Goal: Task Accomplishment & Management: Manage account settings

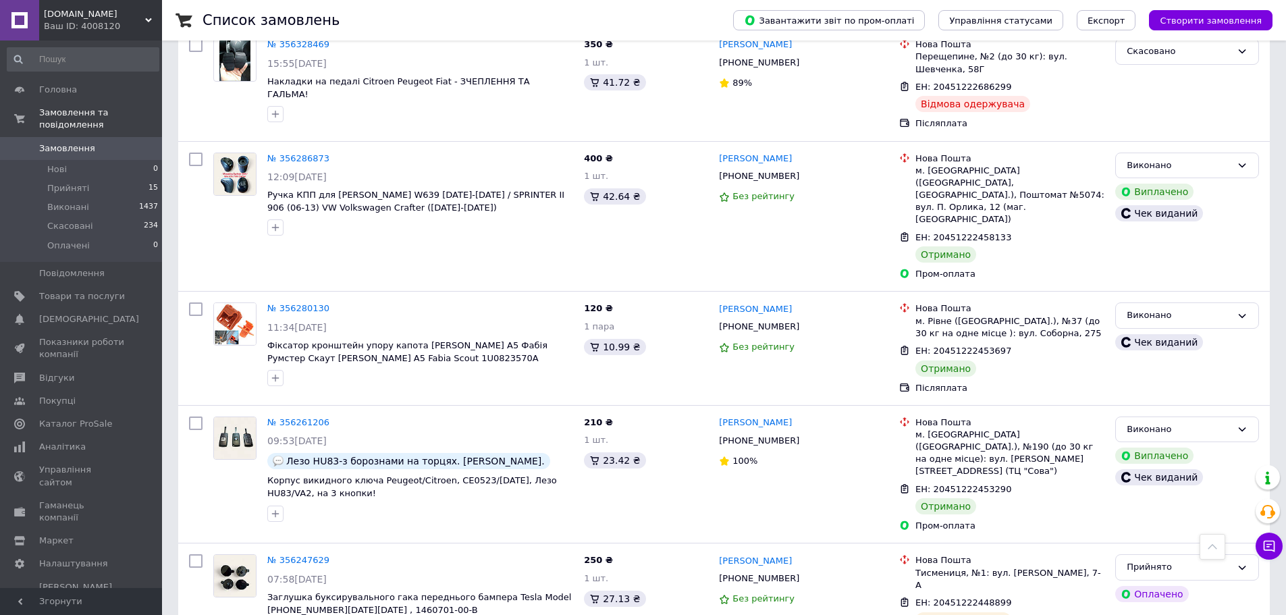
scroll to position [3038, 0]
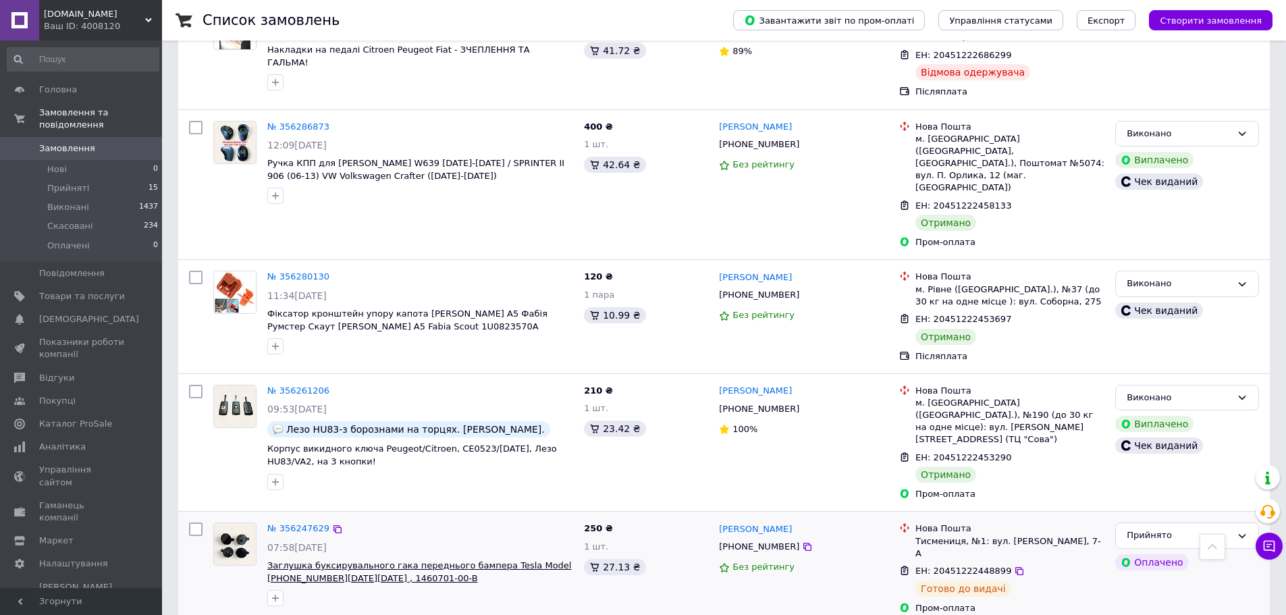
click at [491, 560] on span "Заглушка буксирувального гака переднього бампера Tesla Model [PHONE_NUMBER][DAT…" at bounding box center [419, 571] width 304 height 23
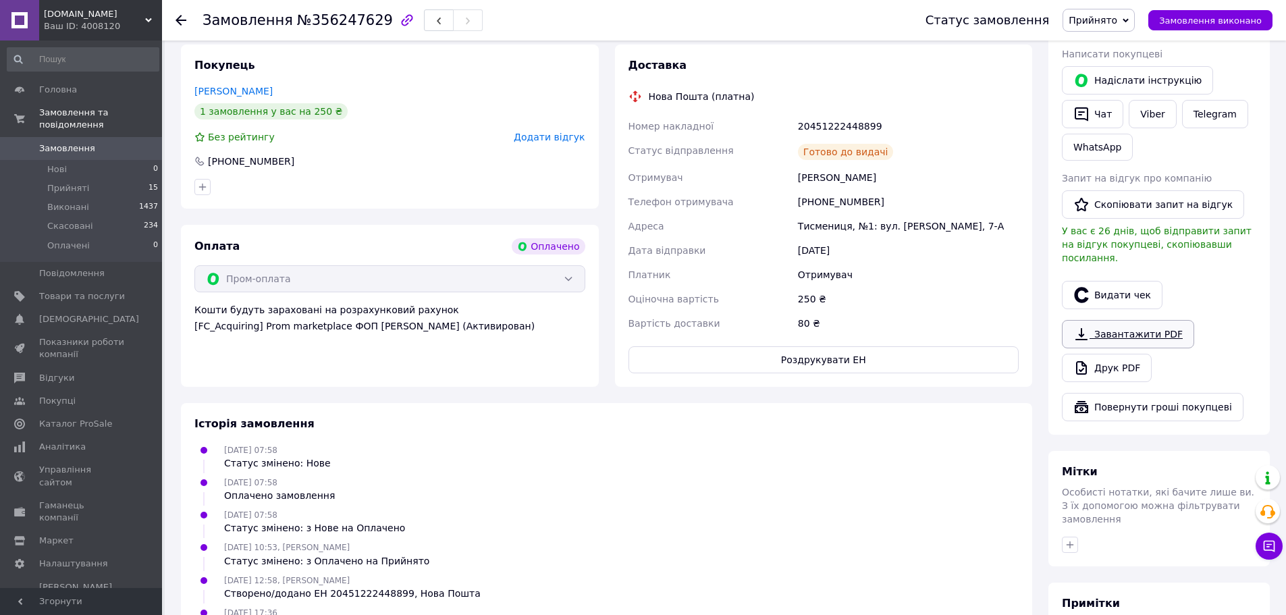
scroll to position [453, 0]
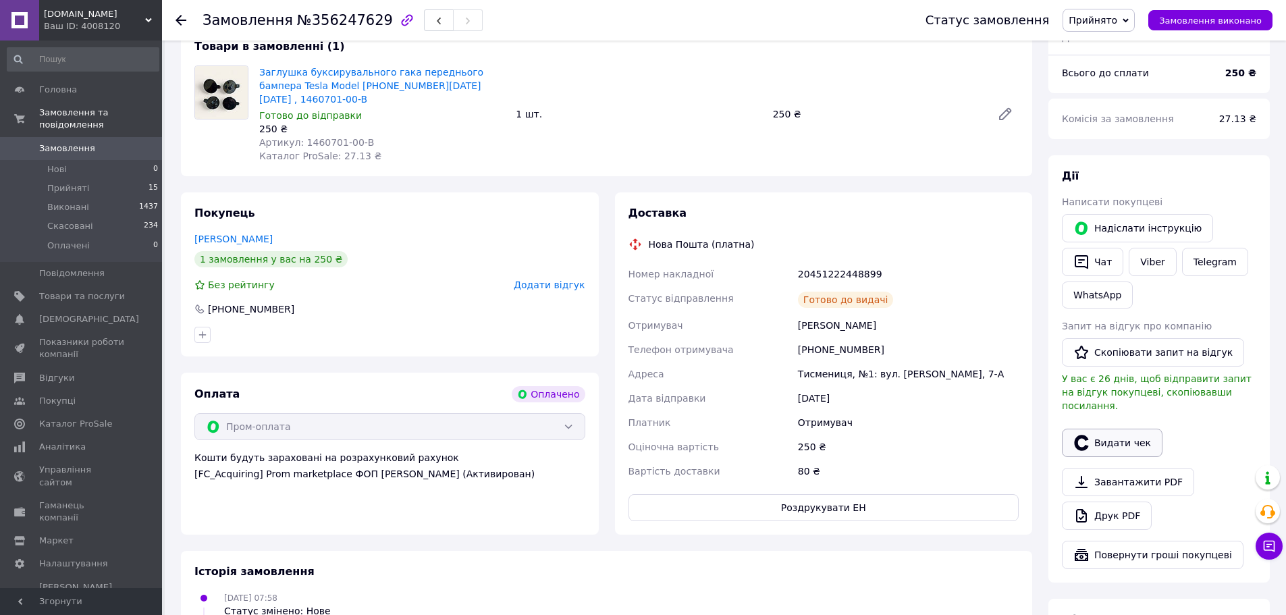
click at [1106, 429] on button "Видати чек" at bounding box center [1112, 443] width 101 height 28
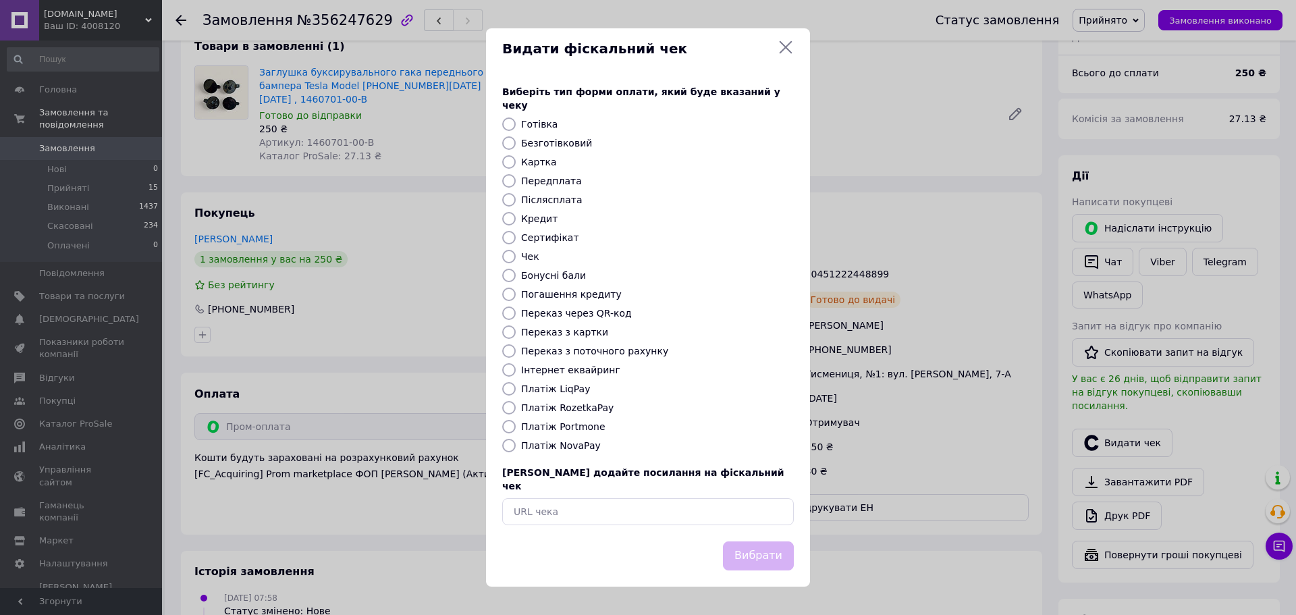
click at [576, 406] on label "Платіж RozetkaPay" at bounding box center [567, 407] width 92 height 11
click at [516, 406] on input "Платіж RozetkaPay" at bounding box center [509, 408] width 14 height 14
radio input "true"
click at [763, 542] on button "Вибрати" at bounding box center [758, 555] width 71 height 29
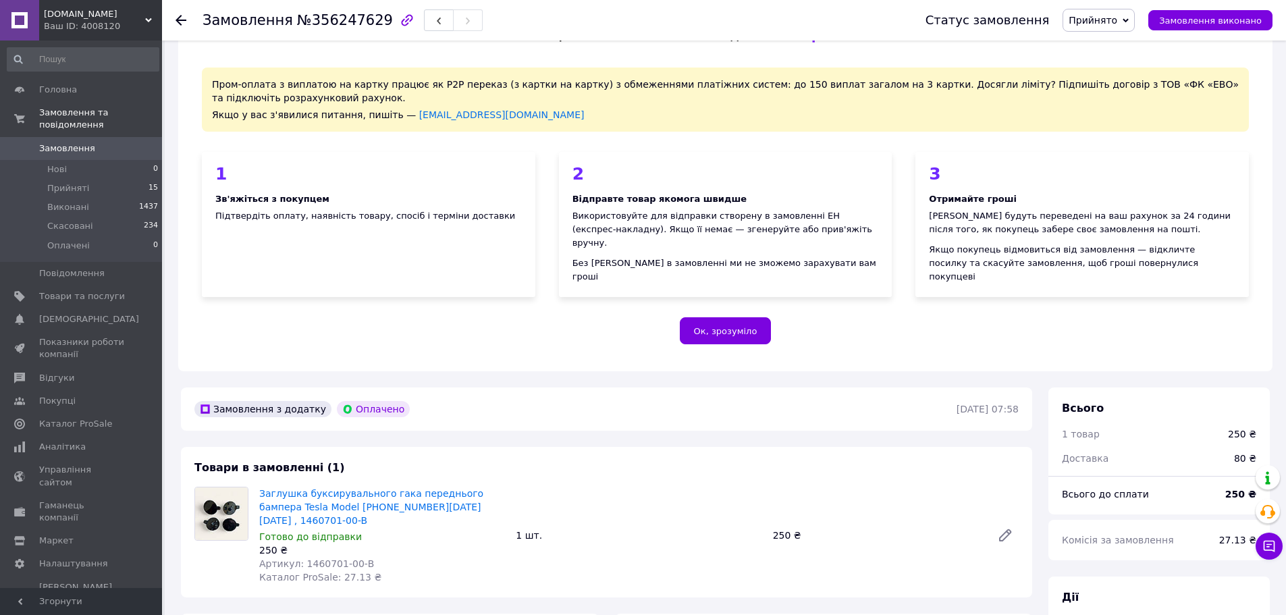
scroll to position [0, 0]
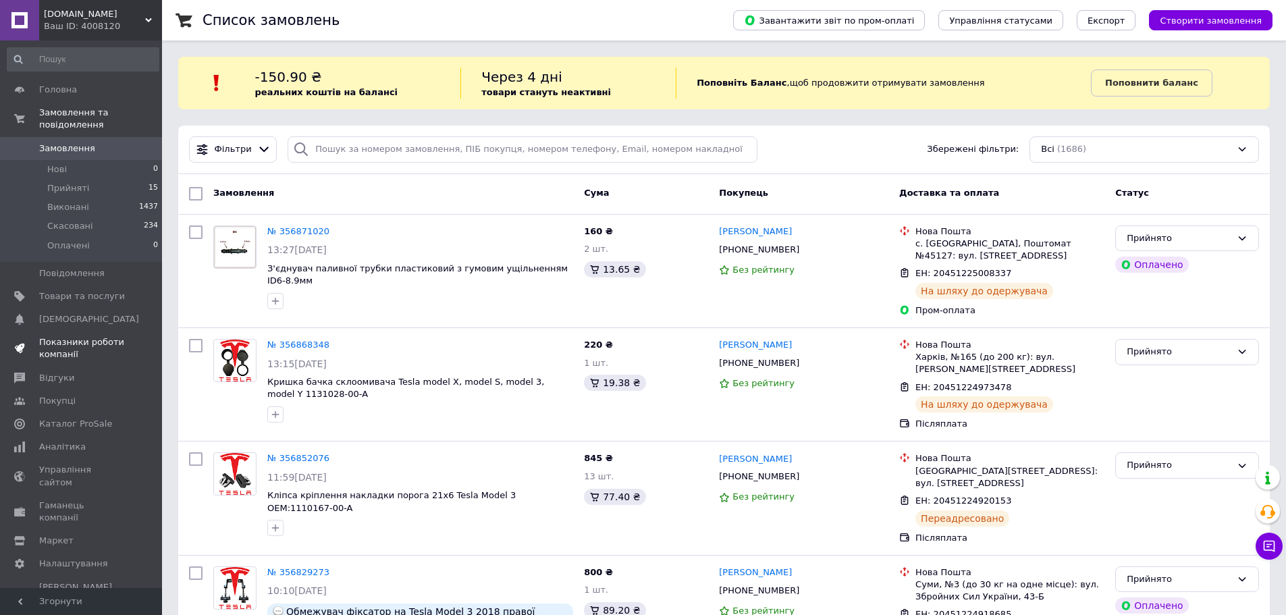
click at [76, 336] on span "Показники роботи компанії" at bounding box center [82, 348] width 86 height 24
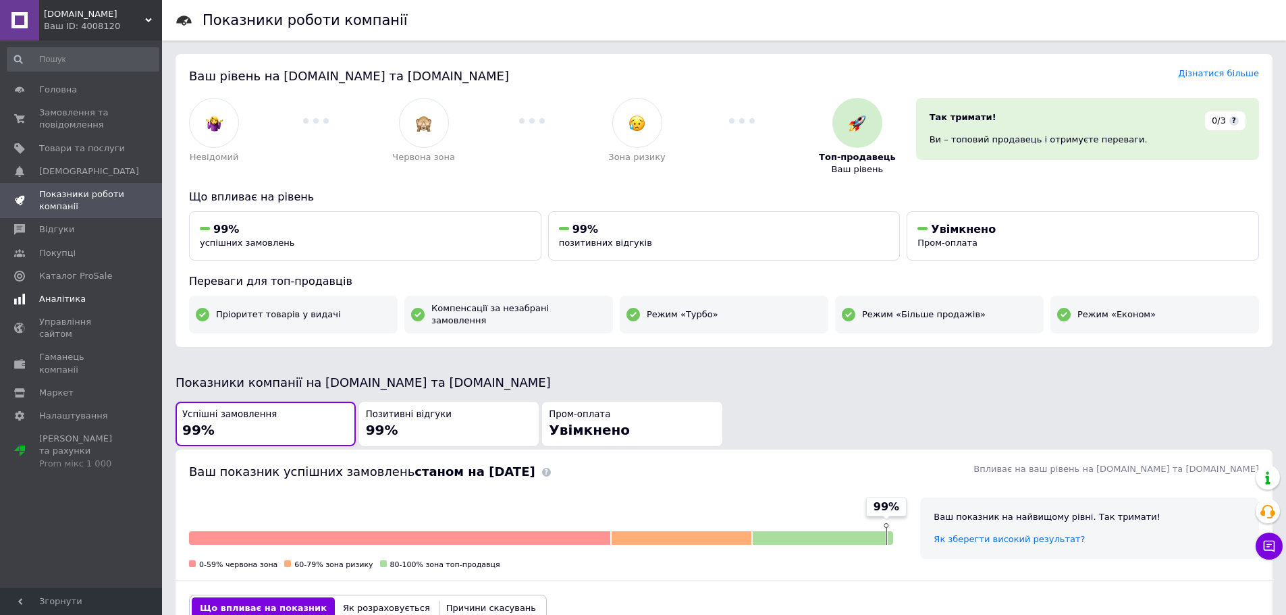
click at [57, 292] on link "Аналітика" at bounding box center [83, 299] width 166 height 23
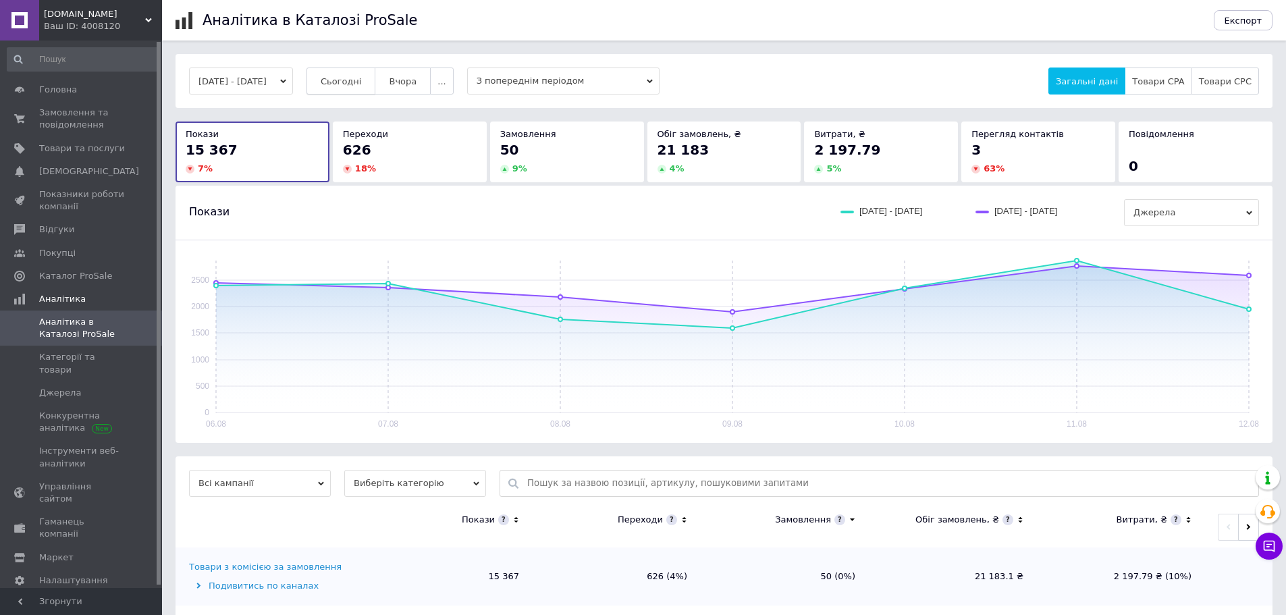
click at [362, 83] on span "Сьогодні" at bounding box center [341, 81] width 41 height 10
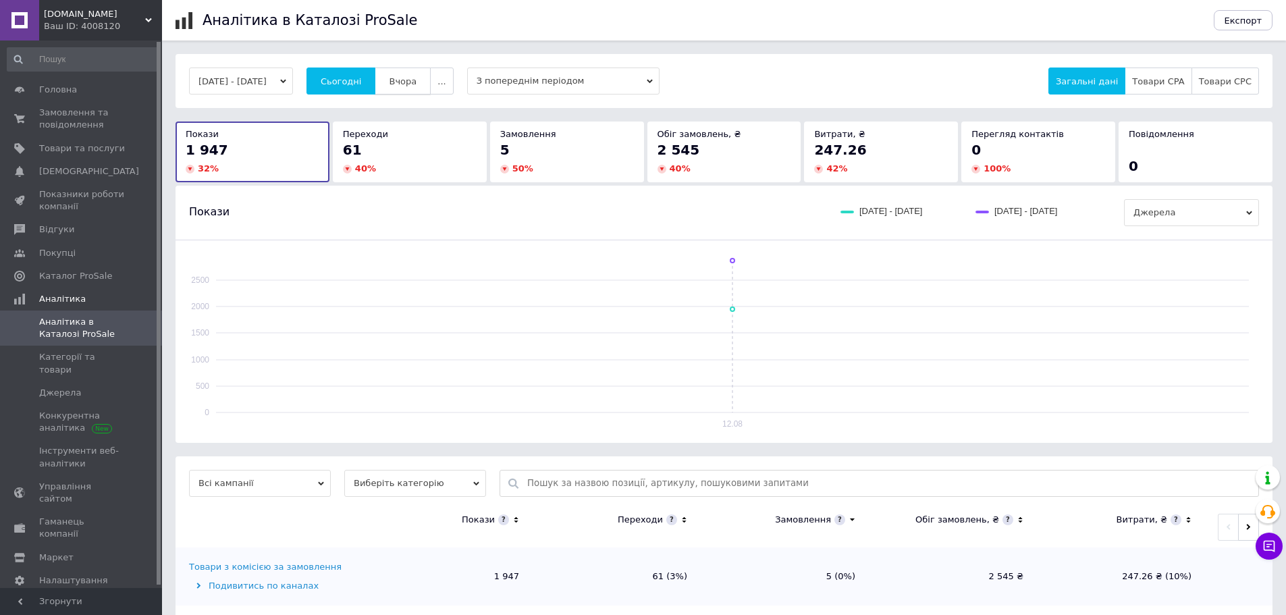
click at [416, 77] on span "Вчора" at bounding box center [403, 81] width 28 height 10
